Goal: Find contact information: Find contact information

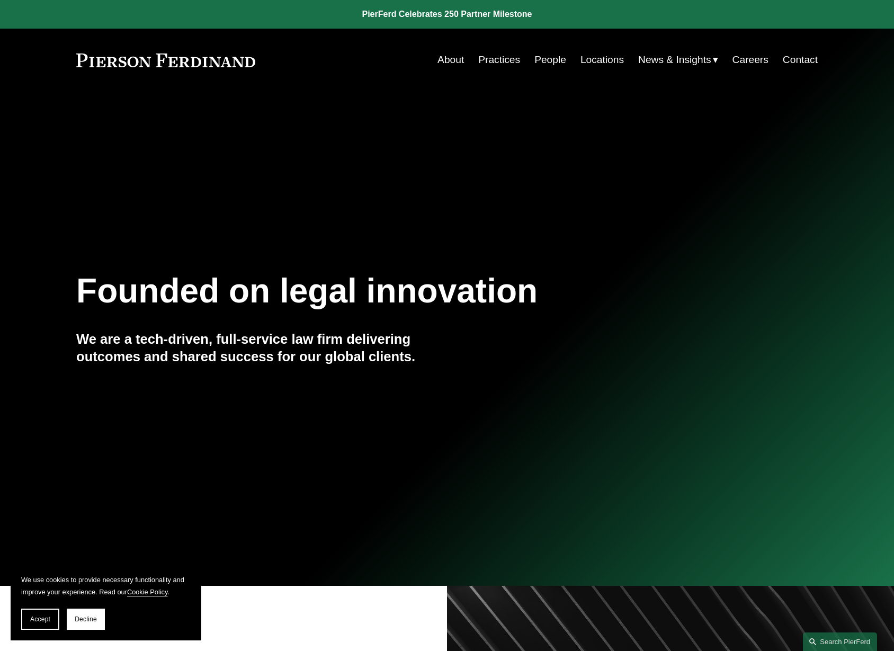
click at [587, 59] on link "Locations" at bounding box center [601, 60] width 43 height 20
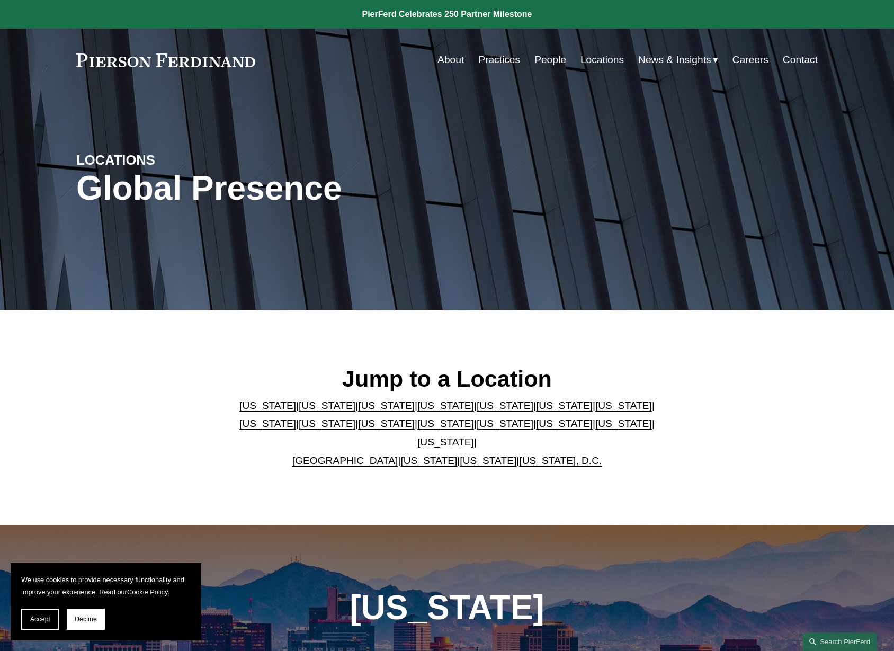
click at [417, 411] on link "[US_STATE]" at bounding box center [445, 405] width 57 height 11
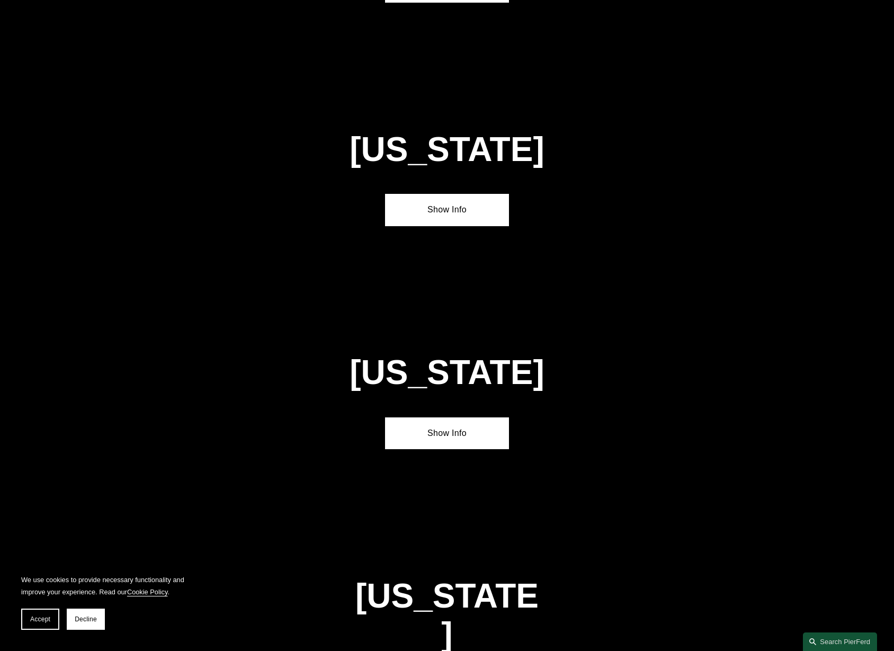
scroll to position [1194, 0]
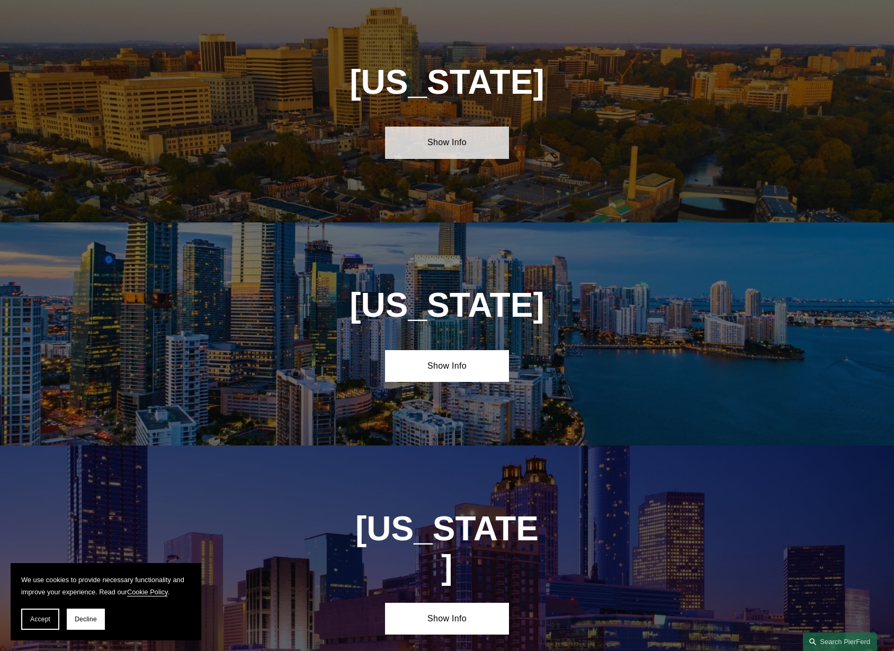
click at [443, 139] on link "Show Info" at bounding box center [446, 143] width 123 height 32
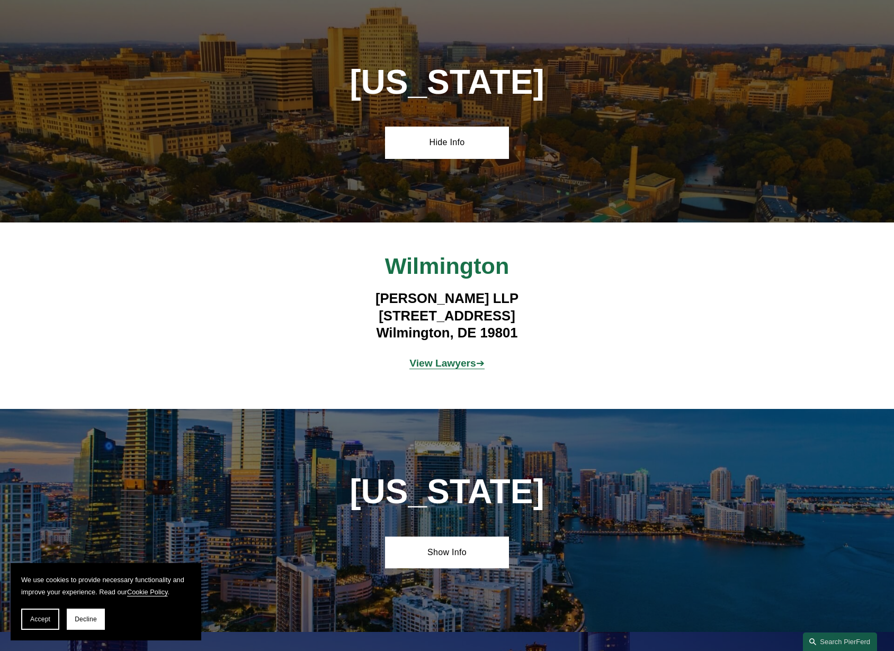
click at [427, 363] on strong "View Lawyers" at bounding box center [442, 362] width 67 height 11
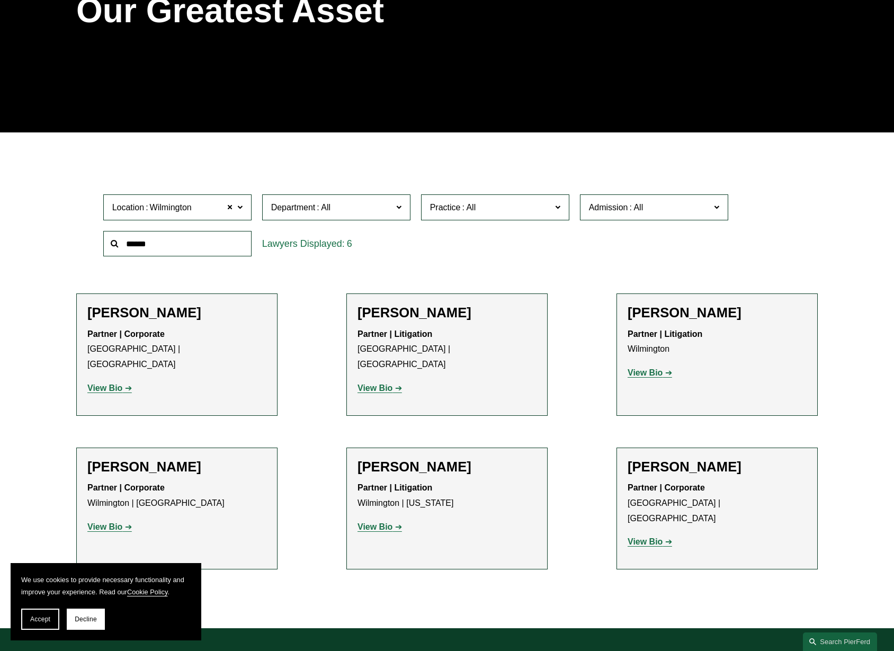
scroll to position [265, 0]
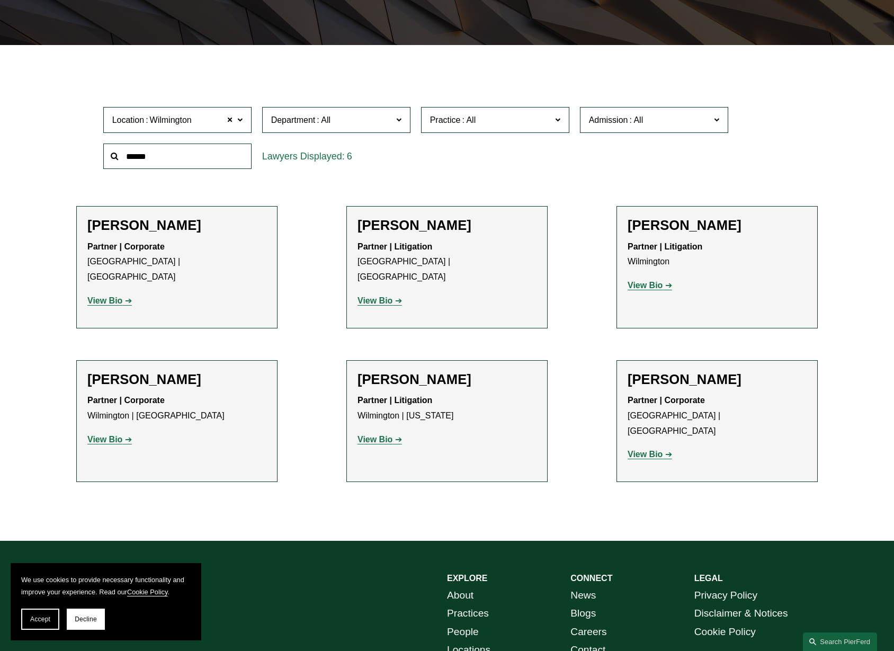
click at [107, 435] on strong "View Bio" at bounding box center [104, 439] width 35 height 9
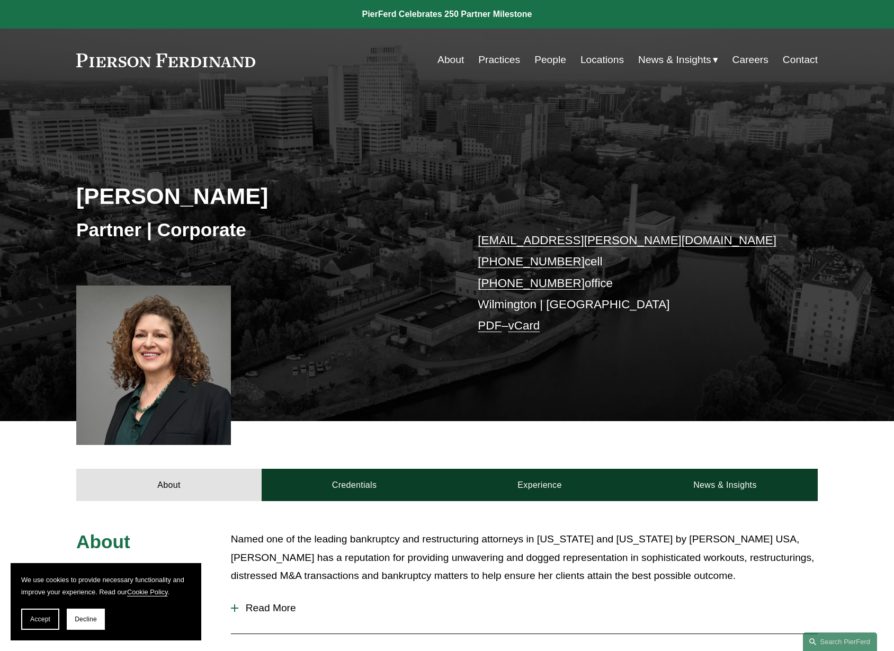
click at [524, 328] on link "vCard" at bounding box center [524, 325] width 32 height 13
